Goal: Task Accomplishment & Management: Manage account settings

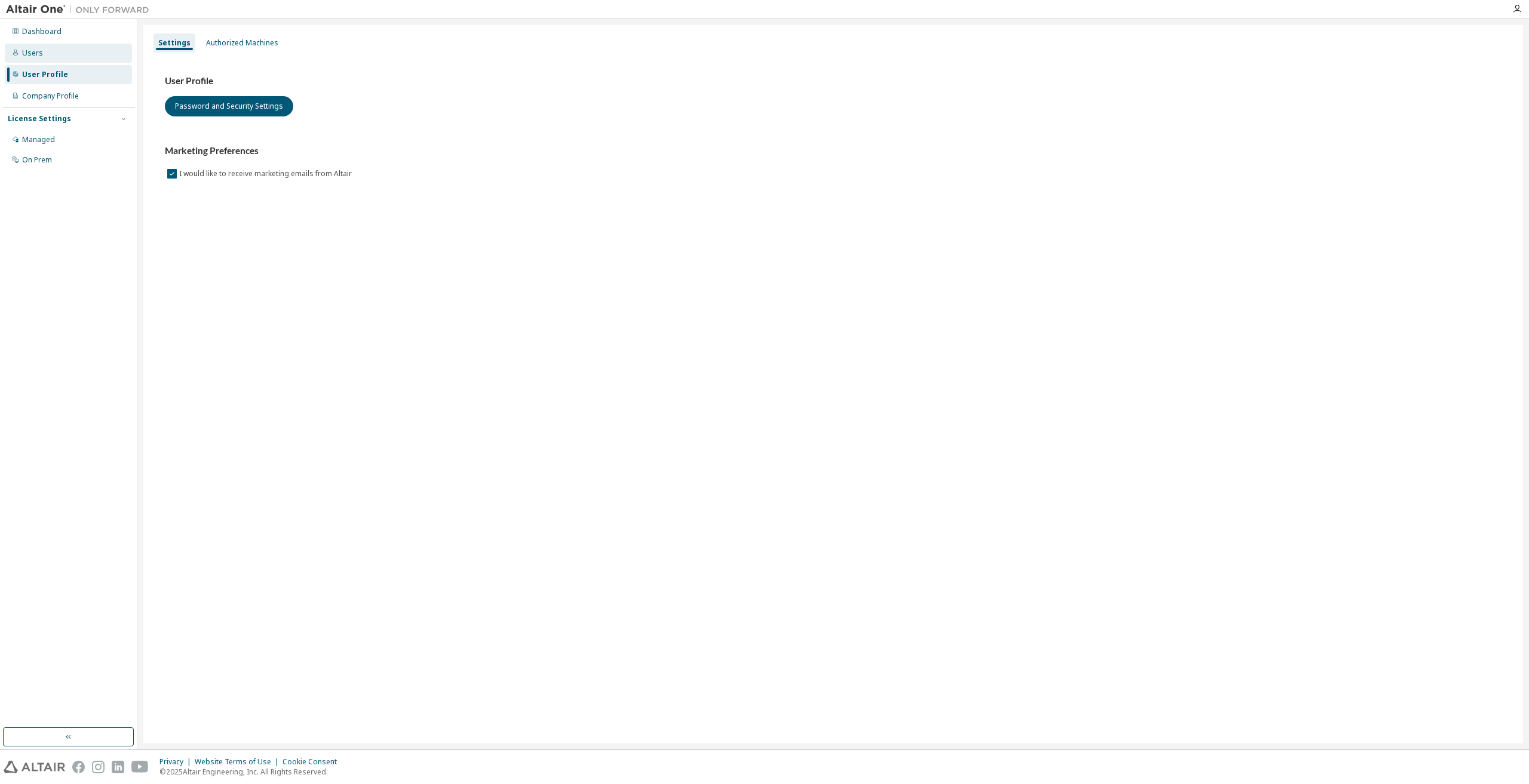
click at [37, 59] on div "Users" at bounding box center [68, 54] width 127 height 19
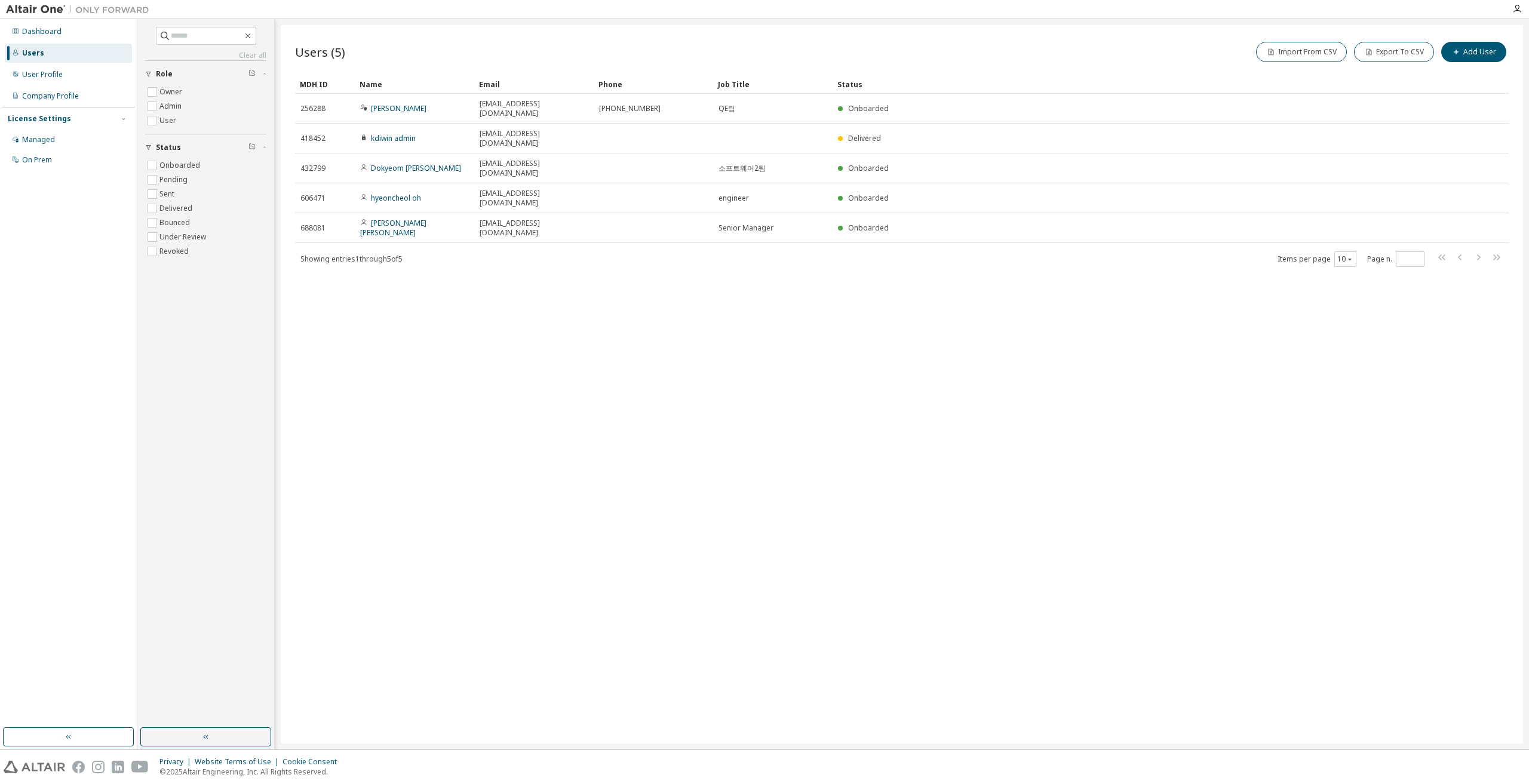
click at [600, 425] on div "Users (5) Import From CSV Export To CSV Add User Clear Load Save Save As Field …" at bounding box center [901, 384] width 1242 height 718
click at [1513, 11] on icon "button" at bounding box center [1517, 9] width 10 height 10
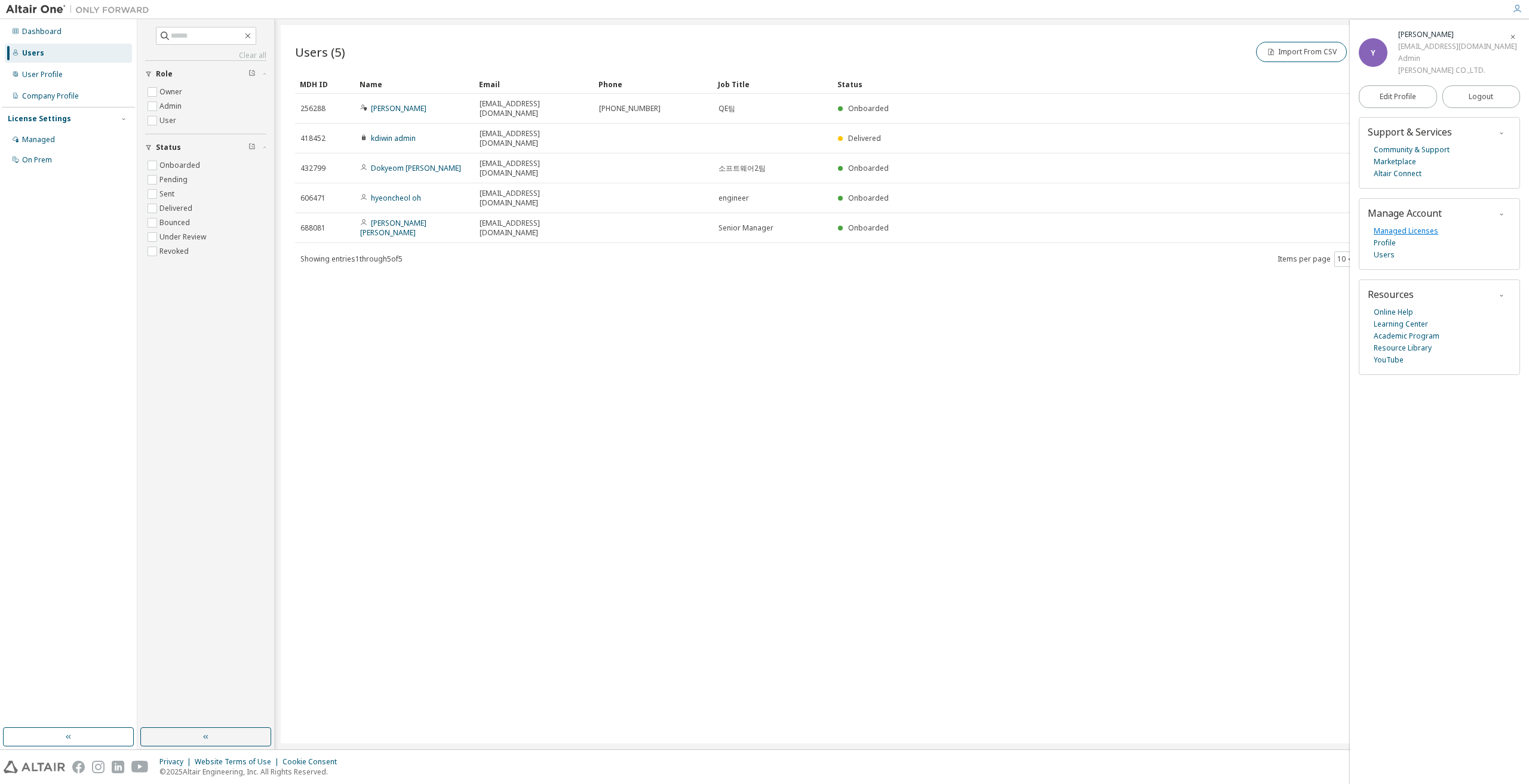
click at [1398, 232] on link "Managed Licenses" at bounding box center [1405, 231] width 64 height 12
